Goal: Communication & Community: Answer question/provide support

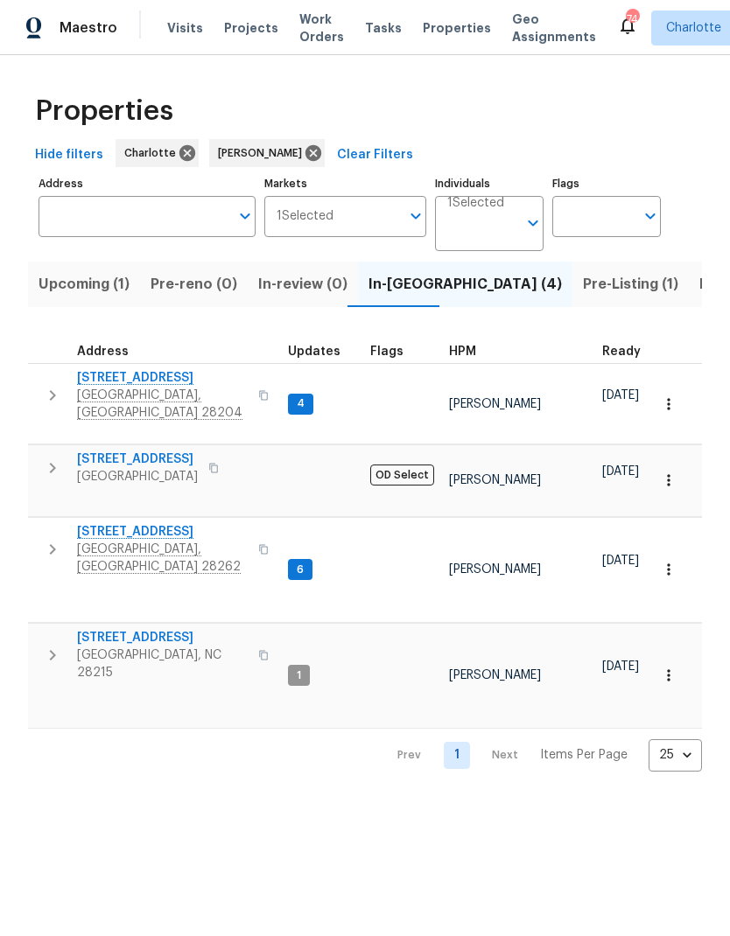
click at [152, 229] on input "Address" at bounding box center [133, 216] width 191 height 41
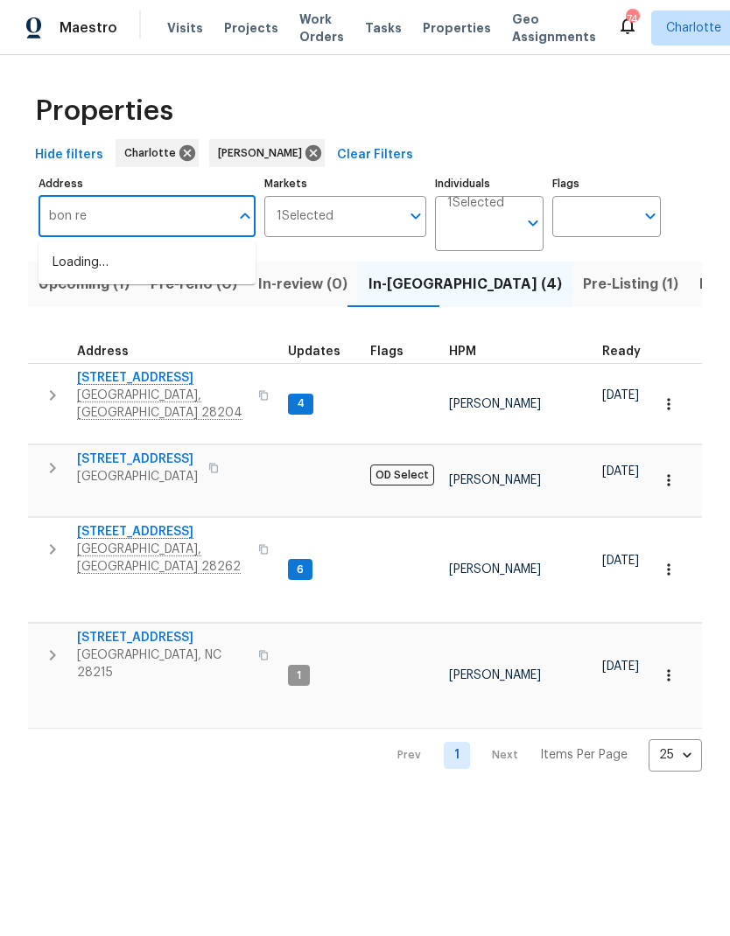
type input "bon rea"
click at [158, 272] on li "4127 Bon Rea Dr Charlotte NC 28226" at bounding box center [146, 272] width 217 height 48
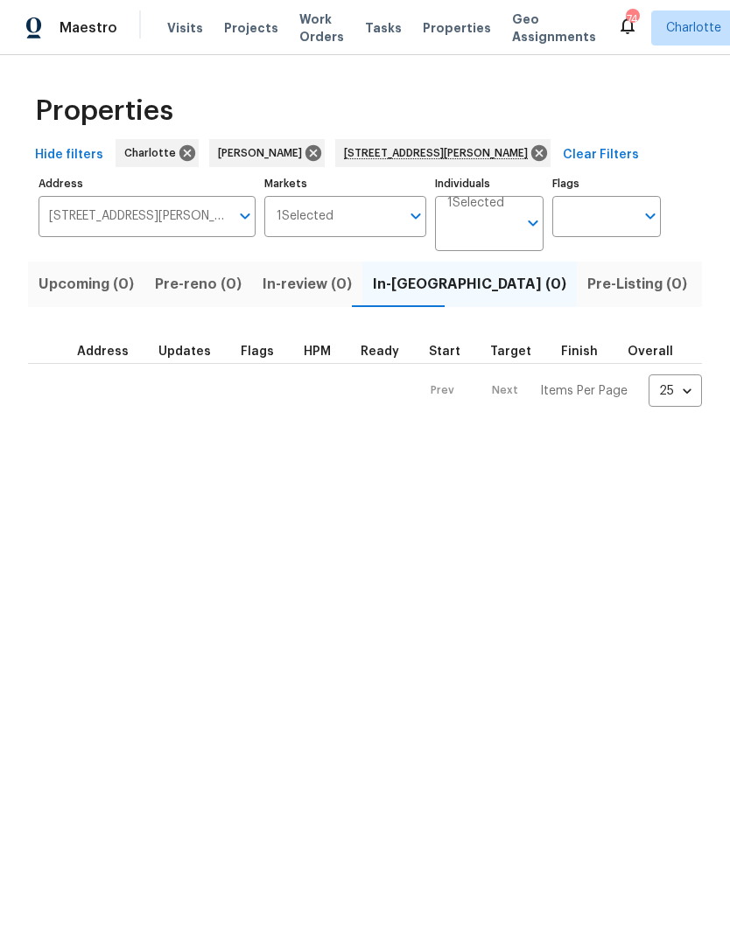
click at [708, 282] on span "Listed (1)" at bounding box center [739, 284] width 63 height 24
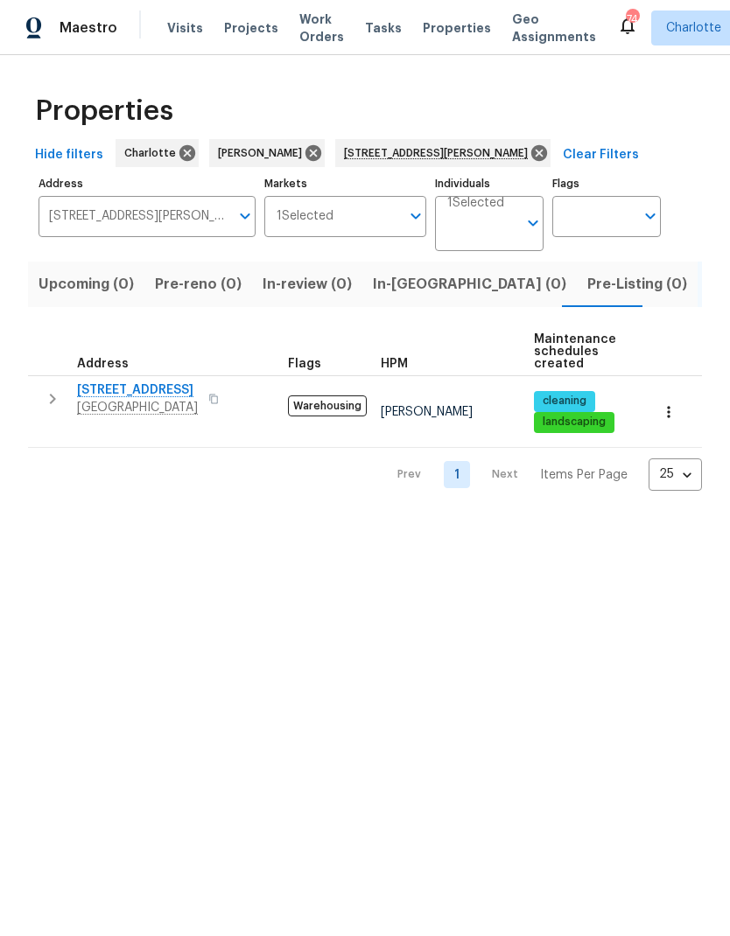
click at [134, 395] on span "[STREET_ADDRESS]" at bounding box center [137, 389] width 121 height 17
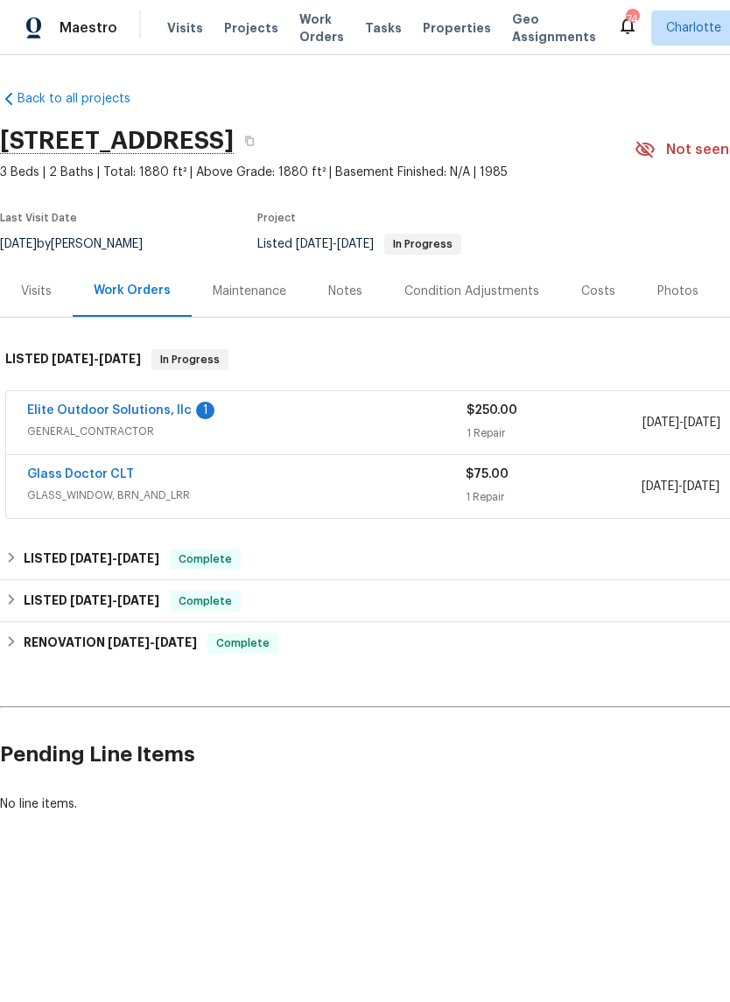
click at [155, 409] on link "Elite Outdoor Solutions, llc" at bounding box center [109, 410] width 164 height 12
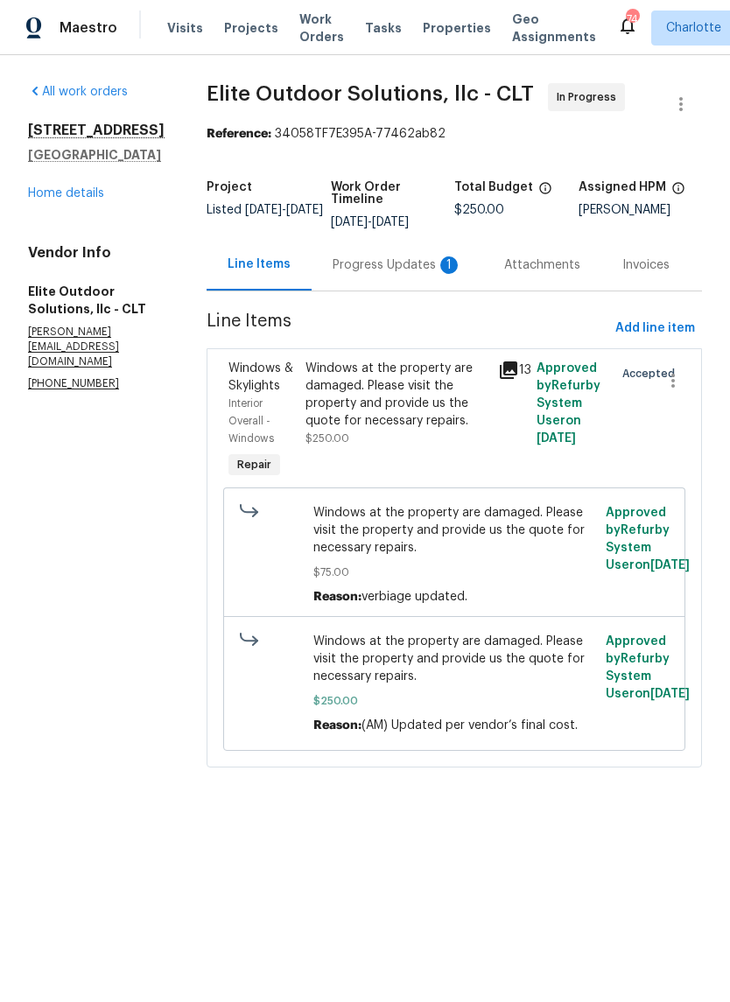
click at [388, 272] on div "Progress Updates 1" at bounding box center [396, 264] width 129 height 17
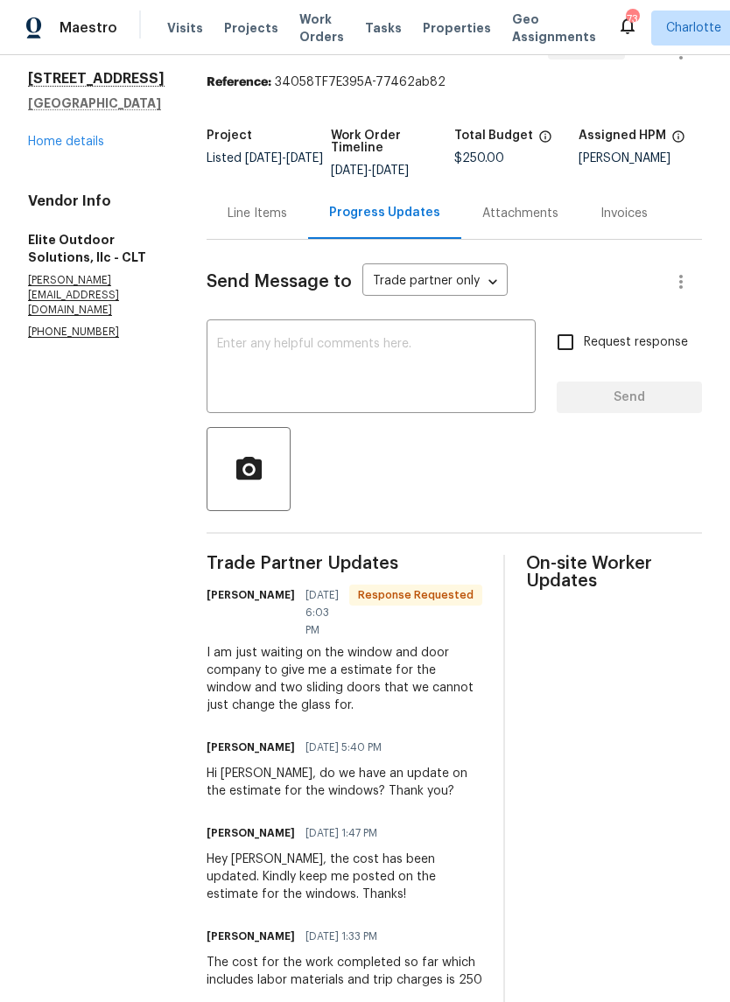
scroll to position [59, 0]
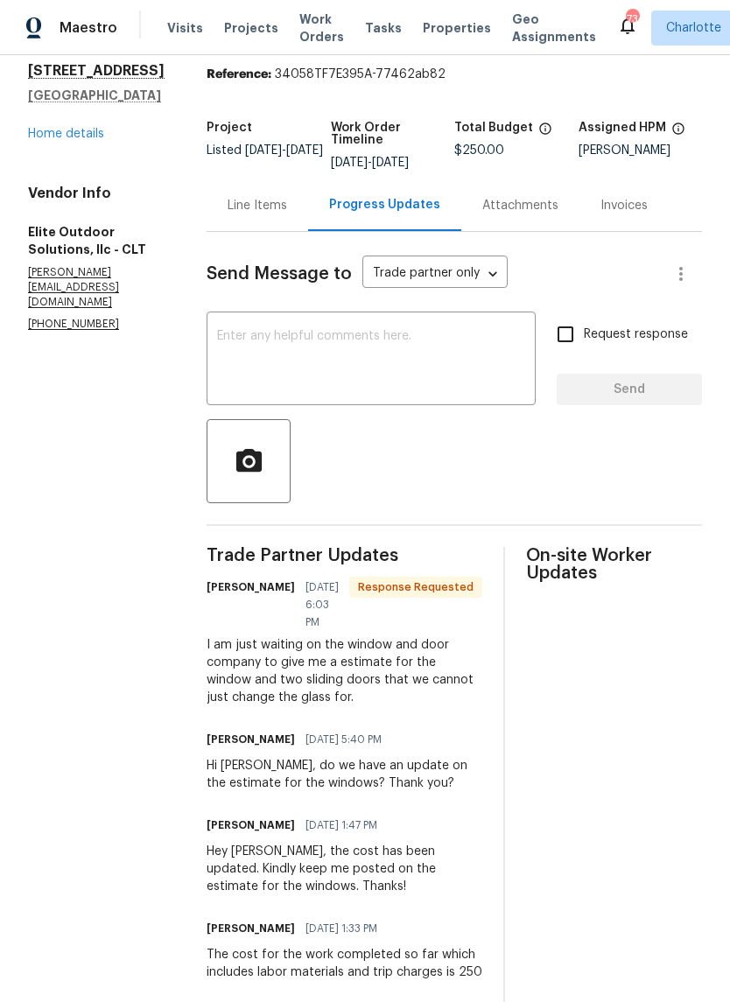
click at [57, 140] on link "Home details" at bounding box center [66, 134] width 76 height 12
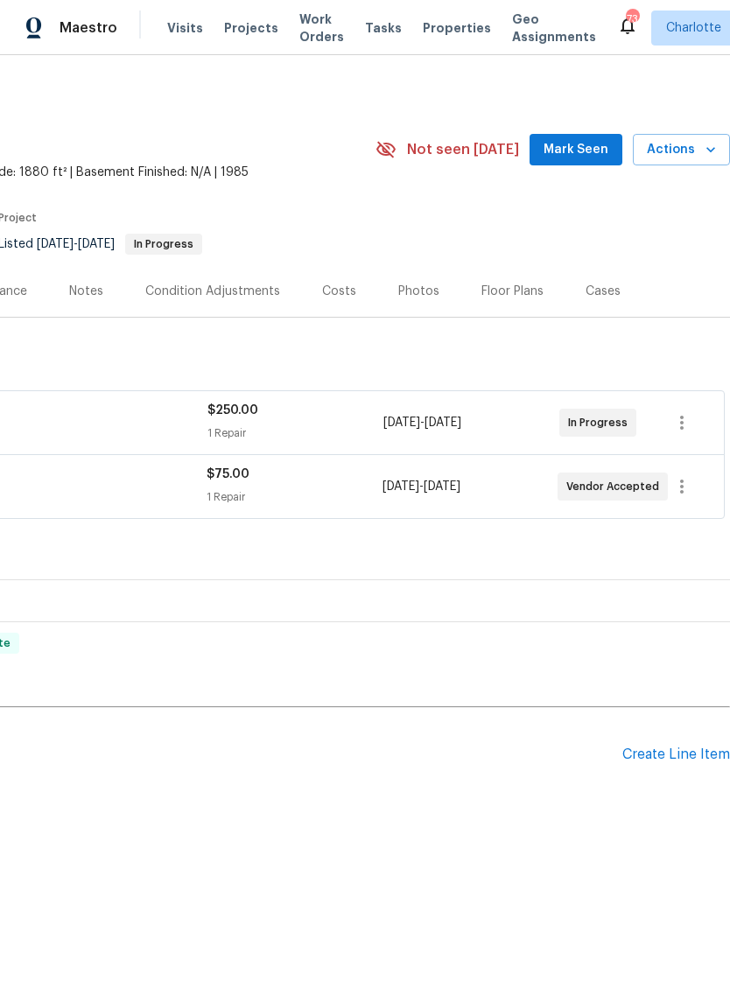
scroll to position [0, 259]
click at [584, 163] on button "Mark Seen" at bounding box center [575, 150] width 93 height 32
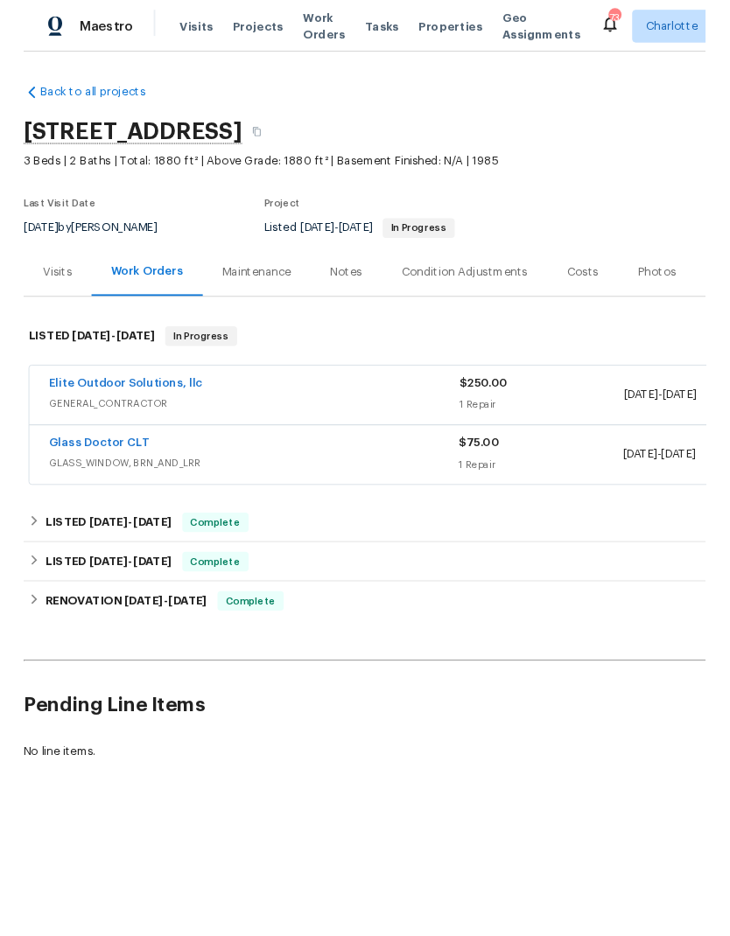
scroll to position [0, 0]
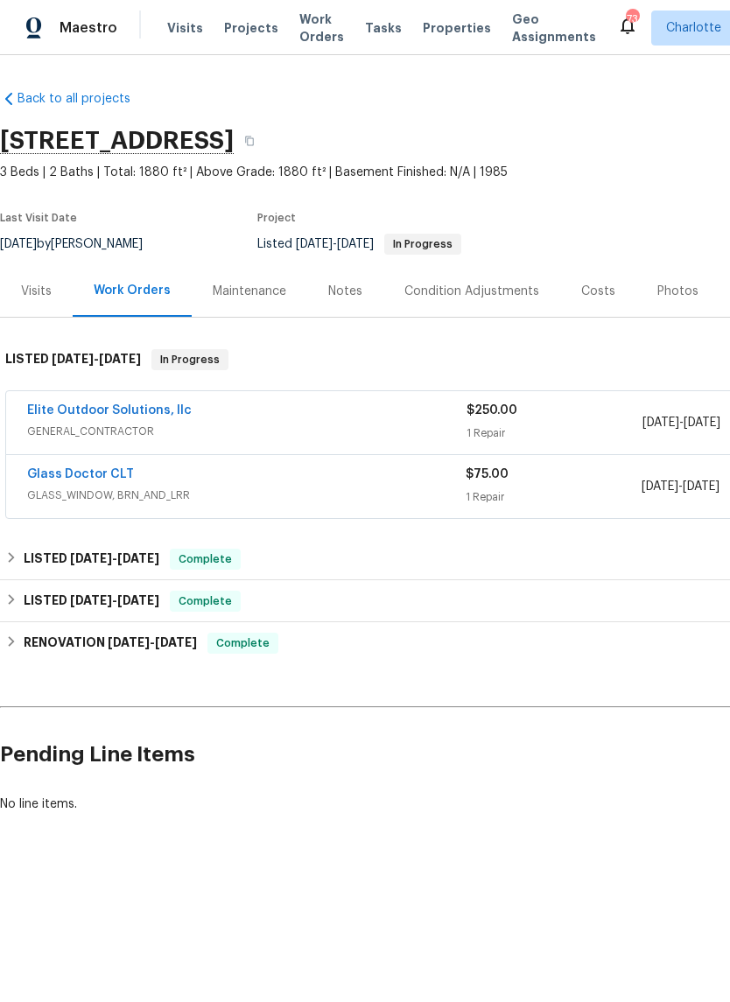
click at [111, 472] on link "Glass Doctor CLT" at bounding box center [80, 474] width 107 height 12
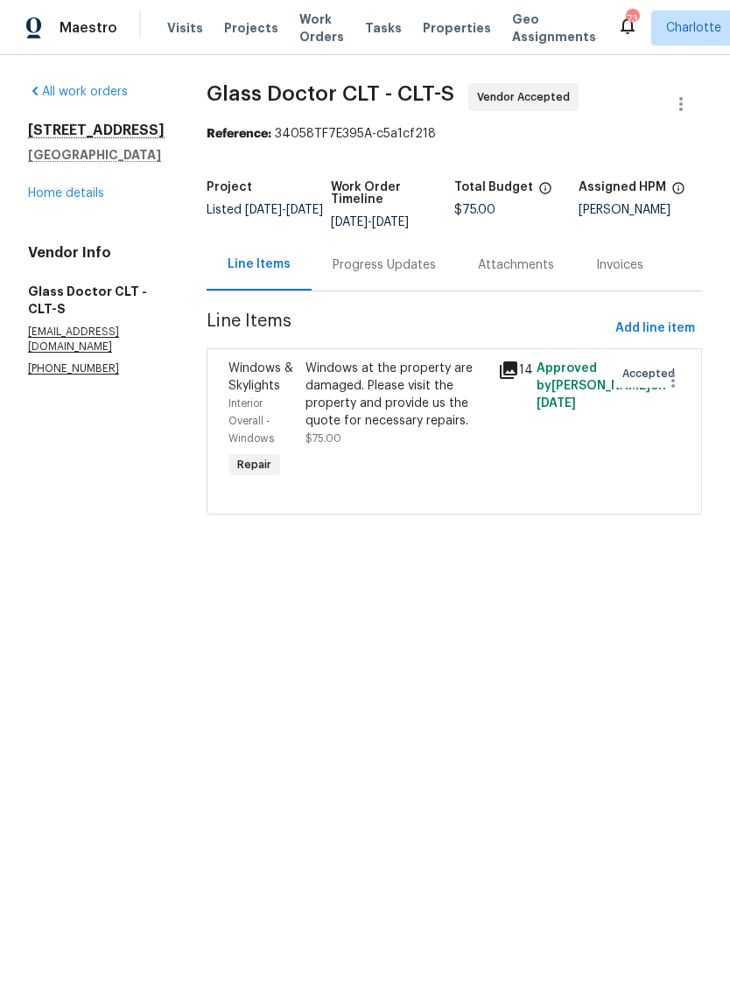
click at [383, 269] on div "Progress Updates" at bounding box center [383, 264] width 103 height 17
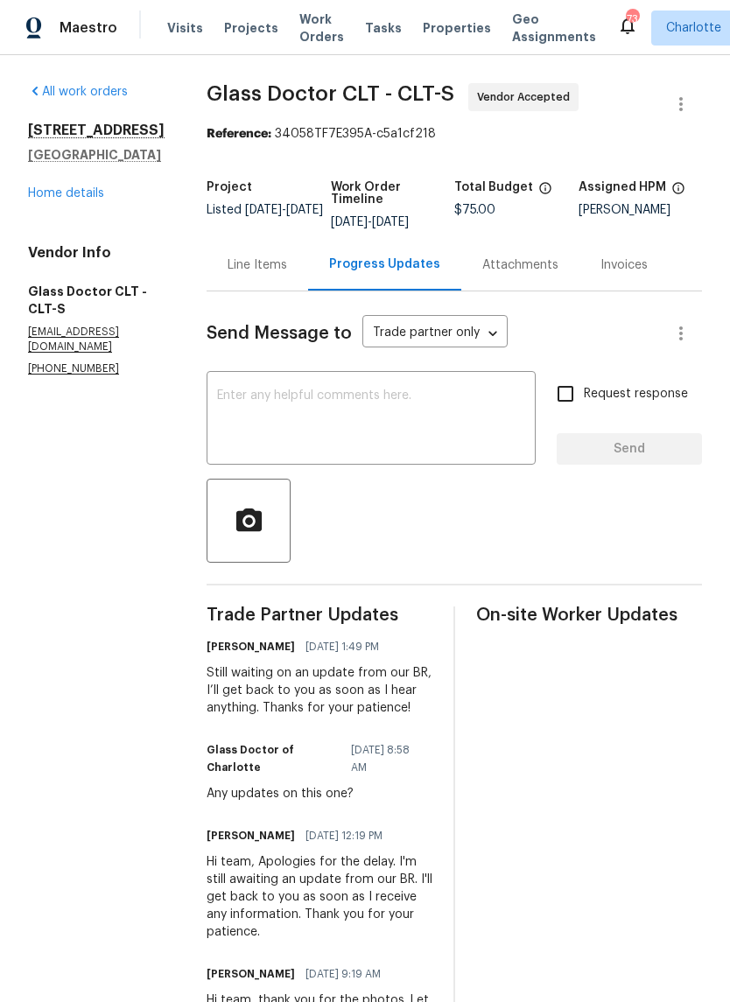
click at [412, 428] on textarea at bounding box center [371, 419] width 308 height 61
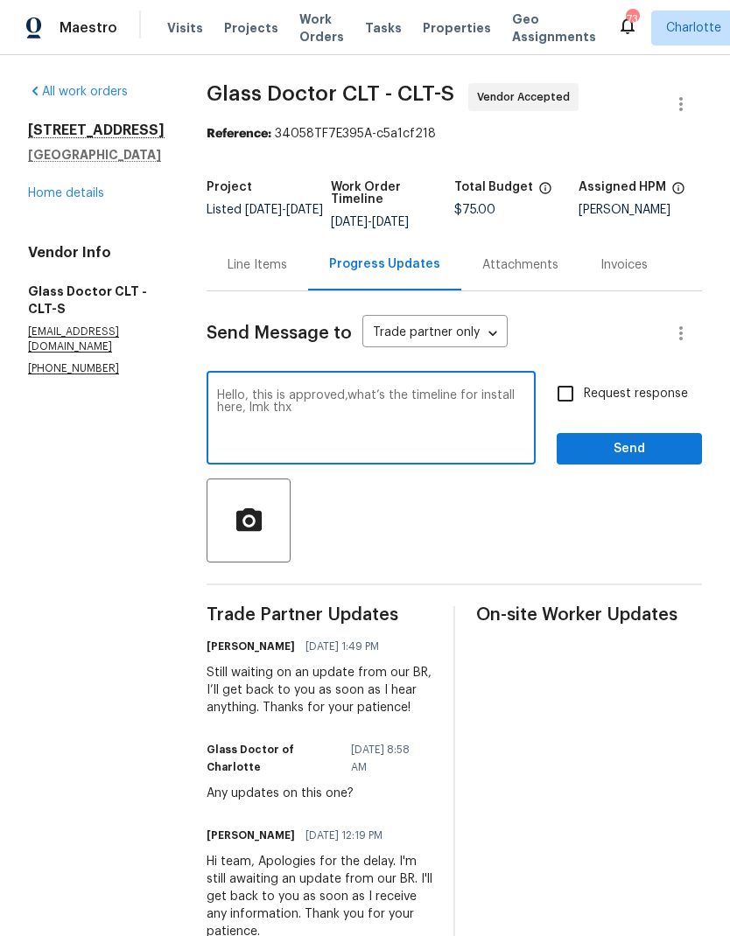
type textarea "Hello, this is approved,what’s the timeline for install here, lmk thx"
click at [570, 391] on input "Request response" at bounding box center [565, 393] width 37 height 37
checkbox input "true"
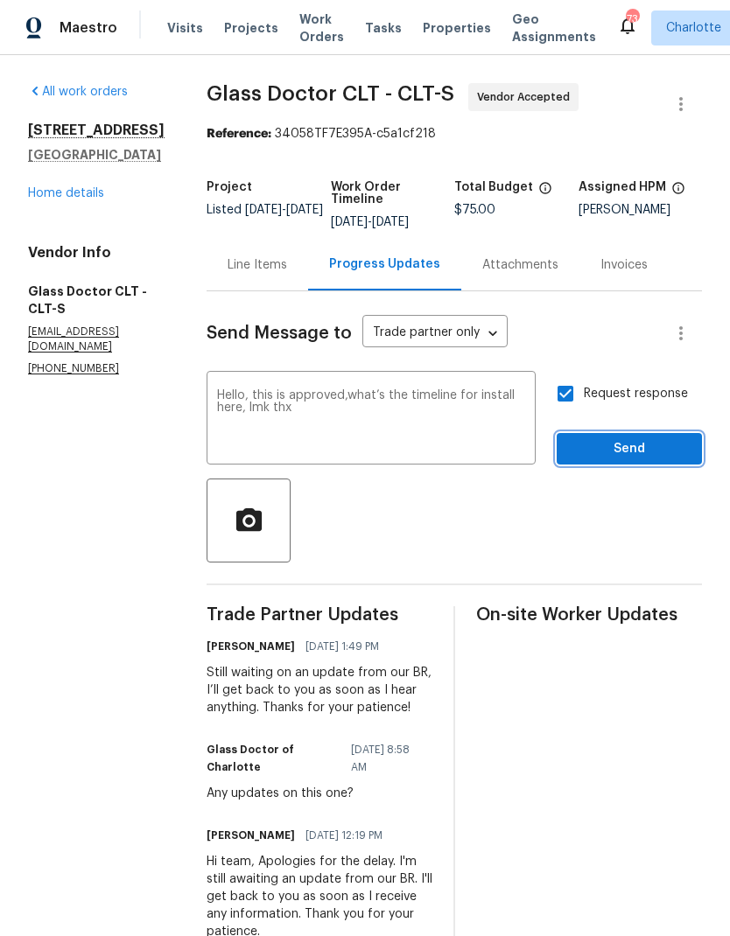
click at [652, 447] on span "Send" at bounding box center [628, 449] width 117 height 22
